Goal: Information Seeking & Learning: Learn about a topic

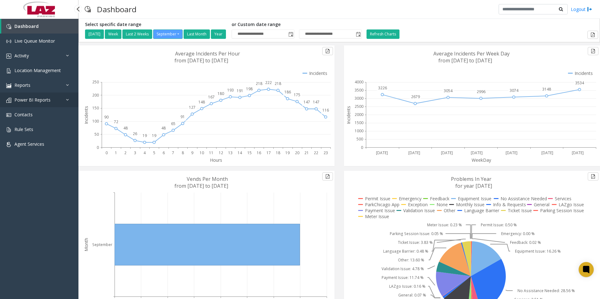
click at [37, 96] on link "Power BI Reports" at bounding box center [39, 100] width 78 height 15
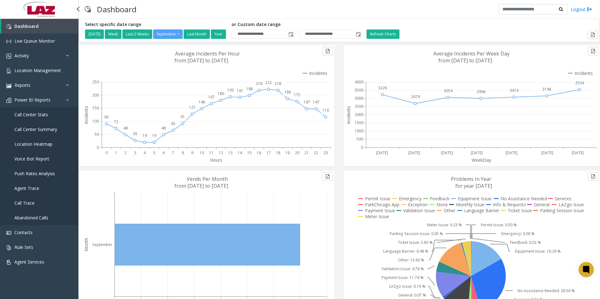
click at [38, 128] on span "Call Center Summary" at bounding box center [35, 129] width 43 height 6
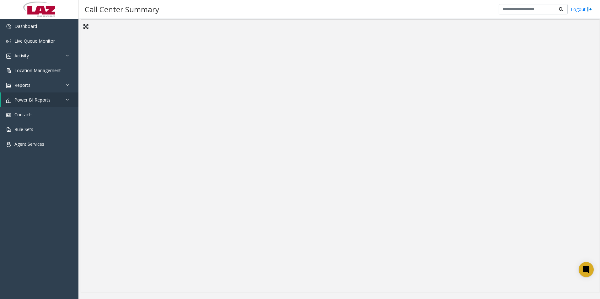
click at [417, 5] on div "Call Center Summary Logout" at bounding box center [338, 9] width 521 height 19
